Goal: Task Accomplishment & Management: Manage account settings

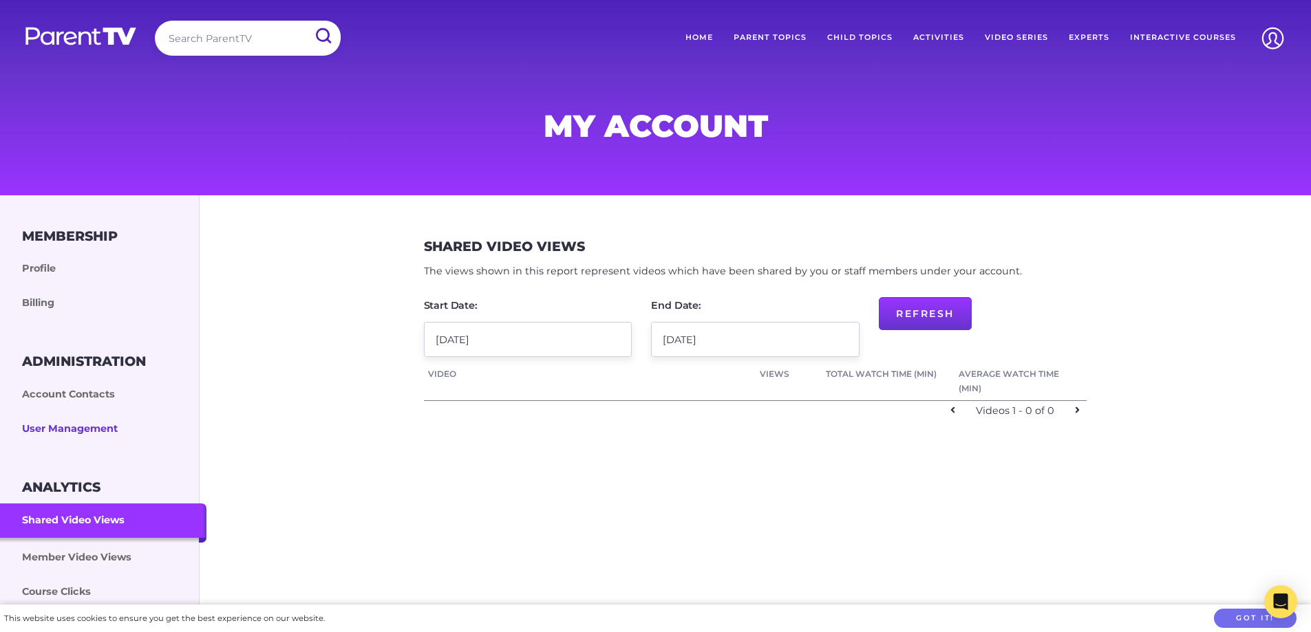
scroll to position [275, 0]
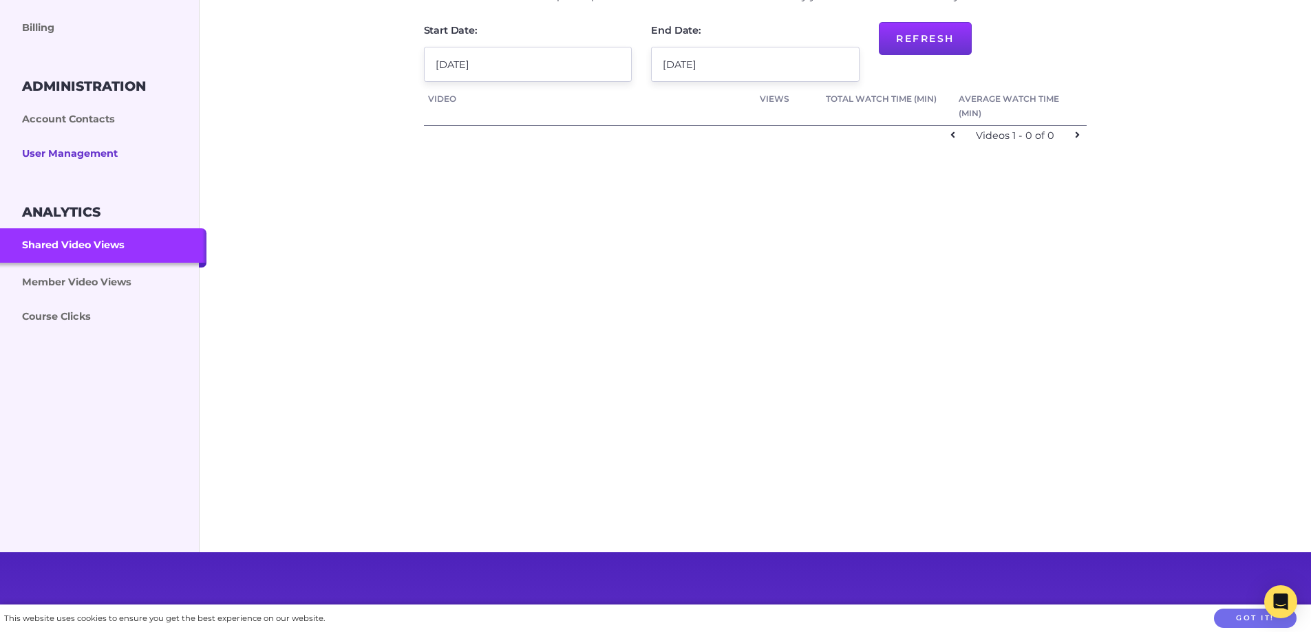
click at [94, 151] on link "User Management" at bounding box center [103, 154] width 206 height 34
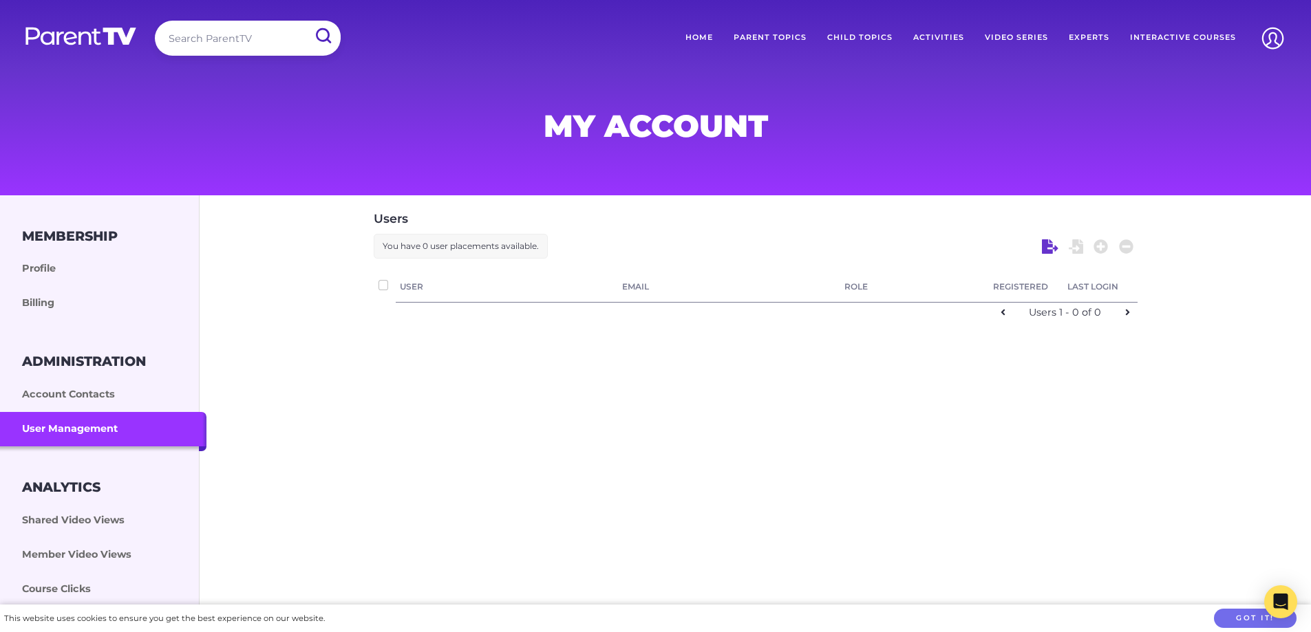
checkbox input "false"
